Goal: Browse casually: Explore the website without a specific task or goal

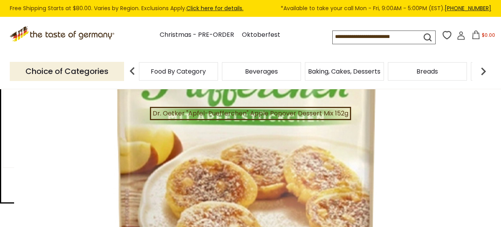
scroll to position [134, 0]
click at [175, 76] on div "Food By Category" at bounding box center [178, 71] width 79 height 18
click at [350, 74] on span "Baking, Cakes, Desserts" at bounding box center [344, 71] width 72 height 6
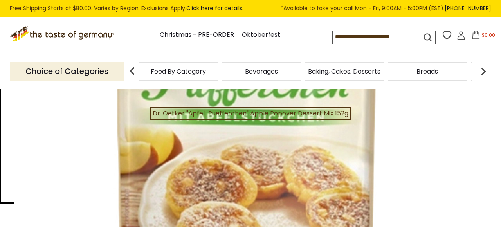
click at [82, 193] on div "$5.45" at bounding box center [59, 196] width 113 height 10
click at [68, 72] on p "Choice of Categories" at bounding box center [67, 71] width 114 height 19
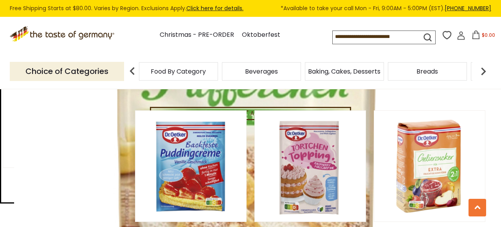
scroll to position [1412, 0]
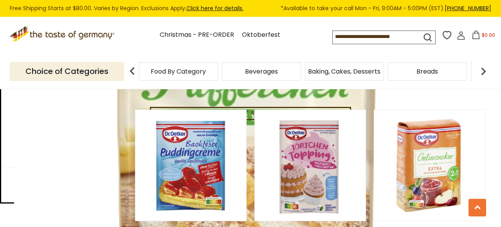
click at [66, 36] on icon ".st0{fill:#EDD300;} .st1{fill:#D33E21;}" at bounding box center [63, 34] width 106 height 16
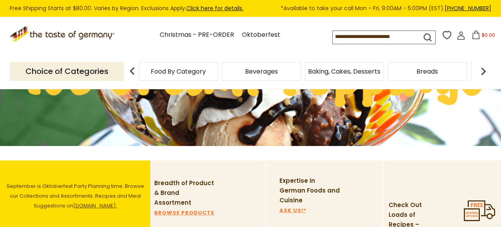
scroll to position [137, 0]
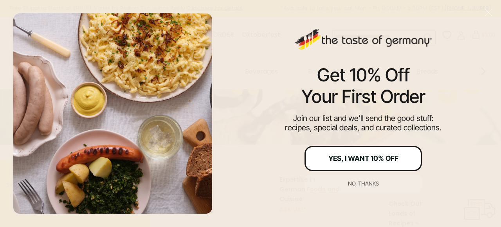
click at [364, 158] on div "Yes, I Want 10% Off" at bounding box center [363, 158] width 70 height 7
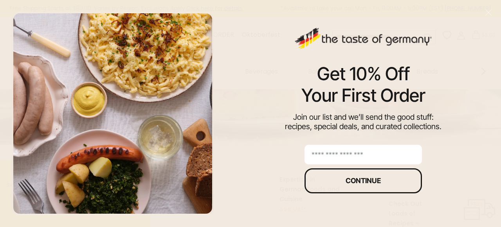
click at [335, 154] on input "email" at bounding box center [362, 155] width 117 height 20
type input "**********"
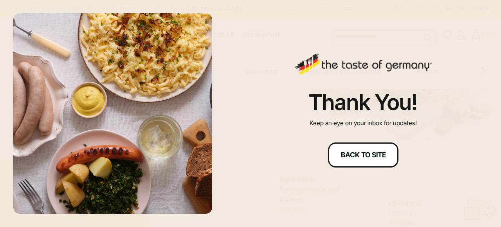
click at [374, 153] on div "Back to site" at bounding box center [363, 154] width 45 height 7
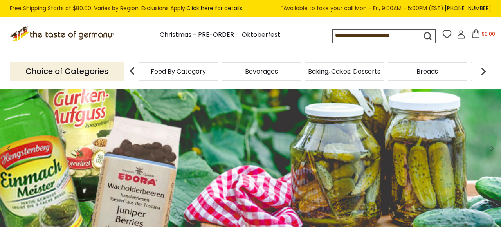
scroll to position [0, 0]
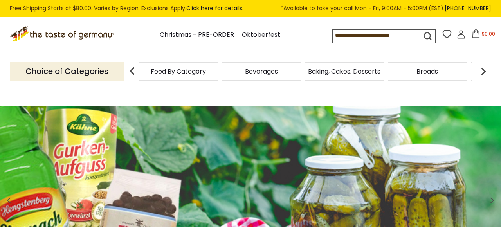
click at [341, 71] on span "Baking, Cakes, Desserts" at bounding box center [344, 71] width 72 height 6
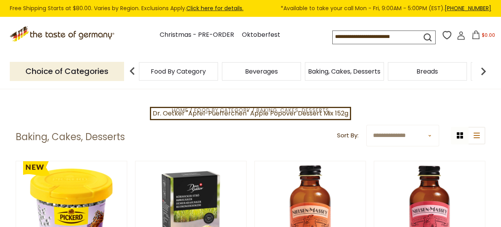
scroll to position [146, 0]
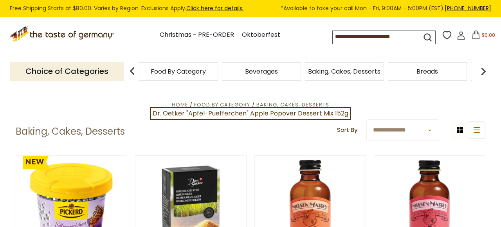
click at [428, 131] on select "**********" at bounding box center [402, 130] width 73 height 22
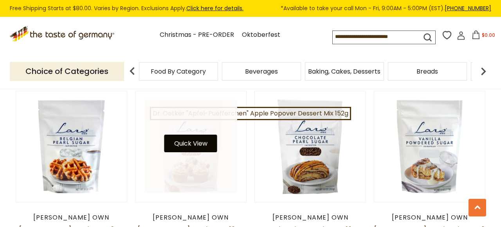
scroll to position [1179, 0]
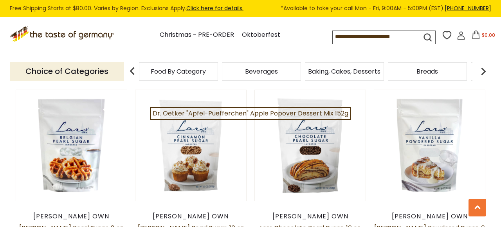
click at [340, 34] on input at bounding box center [369, 36] width 74 height 11
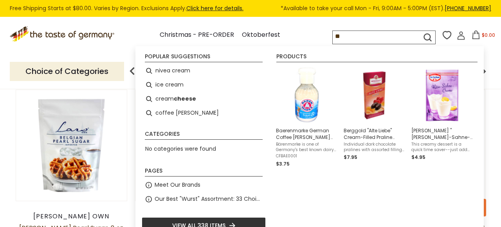
type input "*"
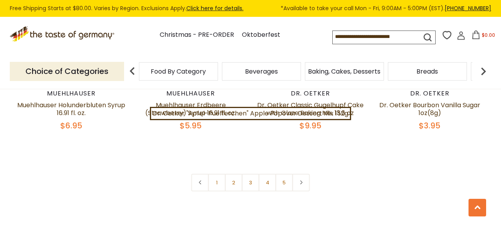
scroll to position [1864, 0]
click at [305, 173] on link at bounding box center [301, 182] width 18 height 18
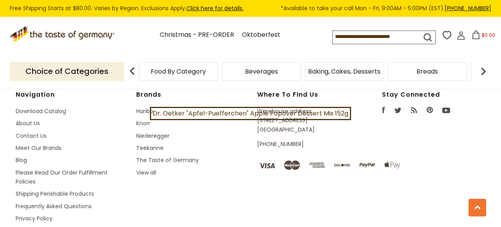
scroll to position [2341, 0]
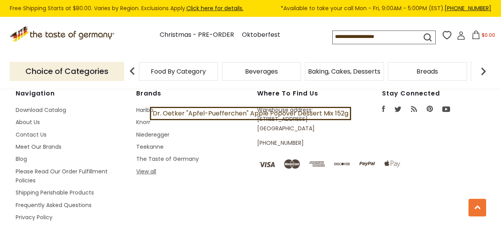
click at [153, 167] on link "View all" at bounding box center [146, 171] width 20 height 8
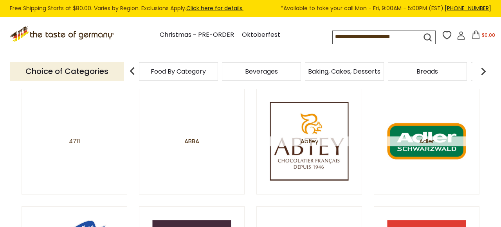
scroll to position [107, 0]
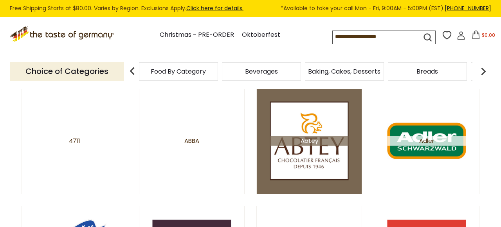
click at [276, 135] on img at bounding box center [309, 141] width 79 height 79
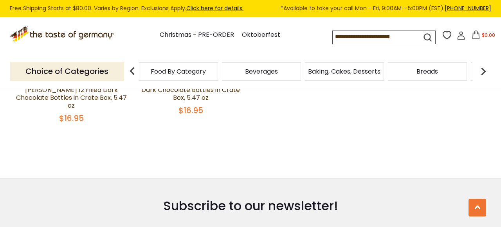
scroll to position [408, 0]
click at [218, 8] on link "Click here for details." at bounding box center [214, 8] width 57 height 8
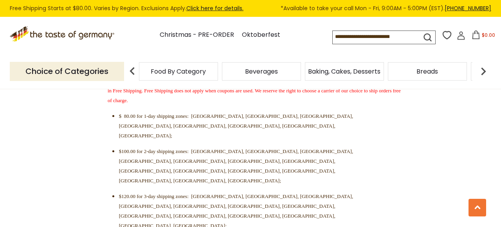
scroll to position [278, 0]
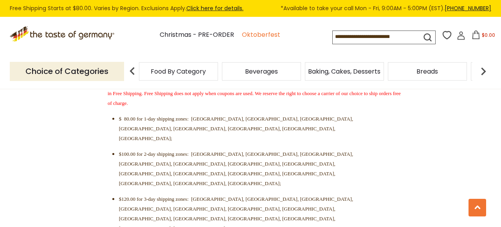
click at [257, 34] on link "Oktoberfest" at bounding box center [261, 35] width 38 height 11
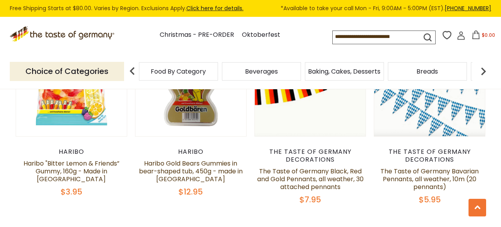
scroll to position [846, 0]
